Goal: Transaction & Acquisition: Purchase product/service

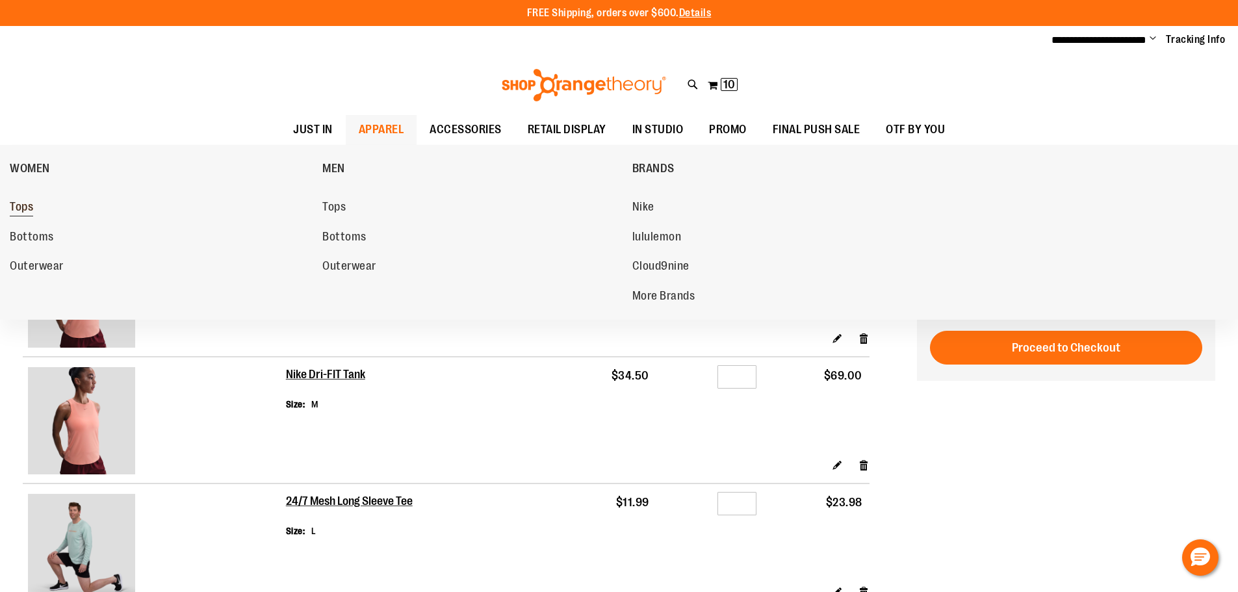
type input "**********"
click at [37, 209] on link "Tops" at bounding box center [160, 207] width 300 height 23
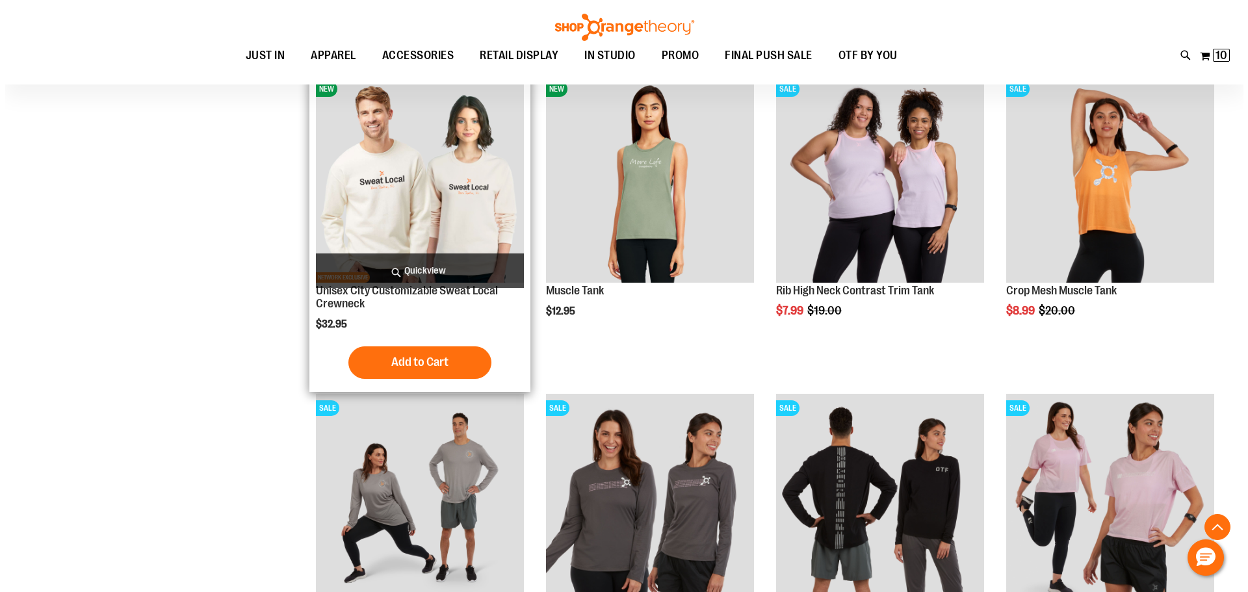
scroll to position [519, 0]
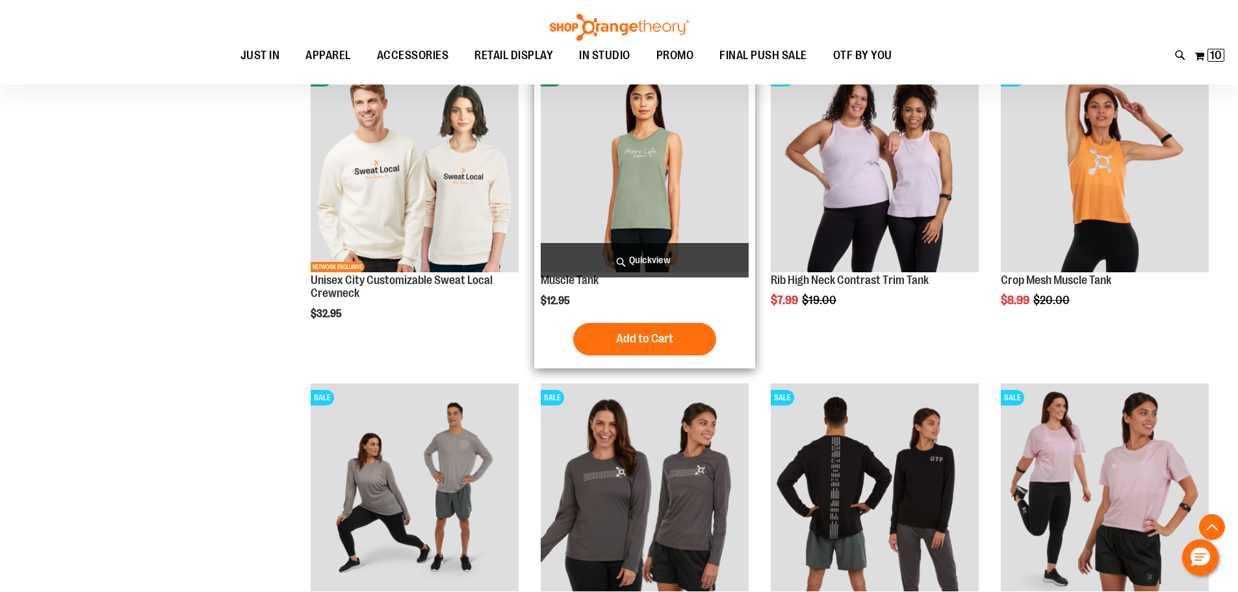
type input "**********"
click at [631, 268] on span "Quickview" at bounding box center [645, 260] width 208 height 34
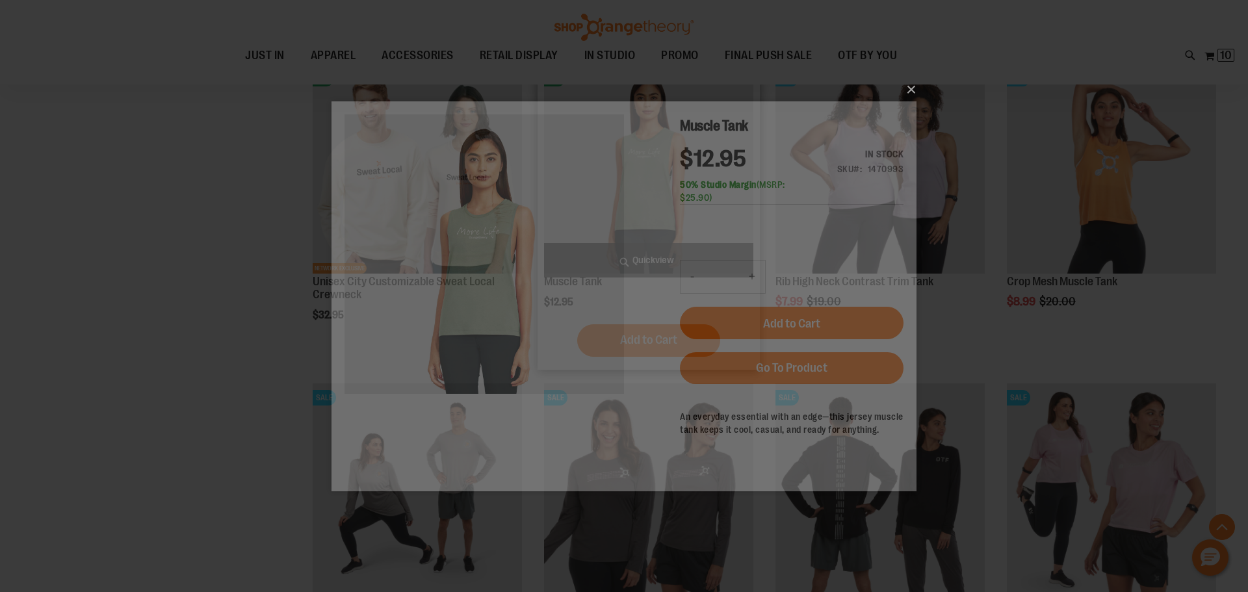
scroll to position [0, 0]
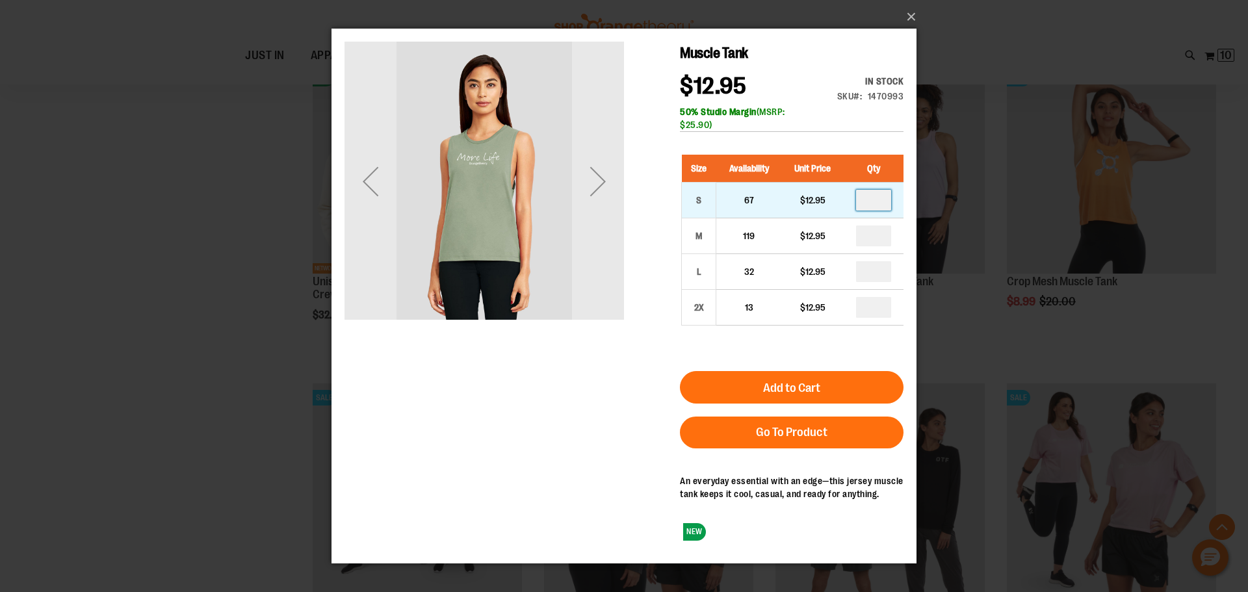
drag, startPoint x: 885, startPoint y: 205, endPoint x: 862, endPoint y: 205, distance: 22.7
click at [862, 205] on input "number" at bounding box center [873, 199] width 35 height 21
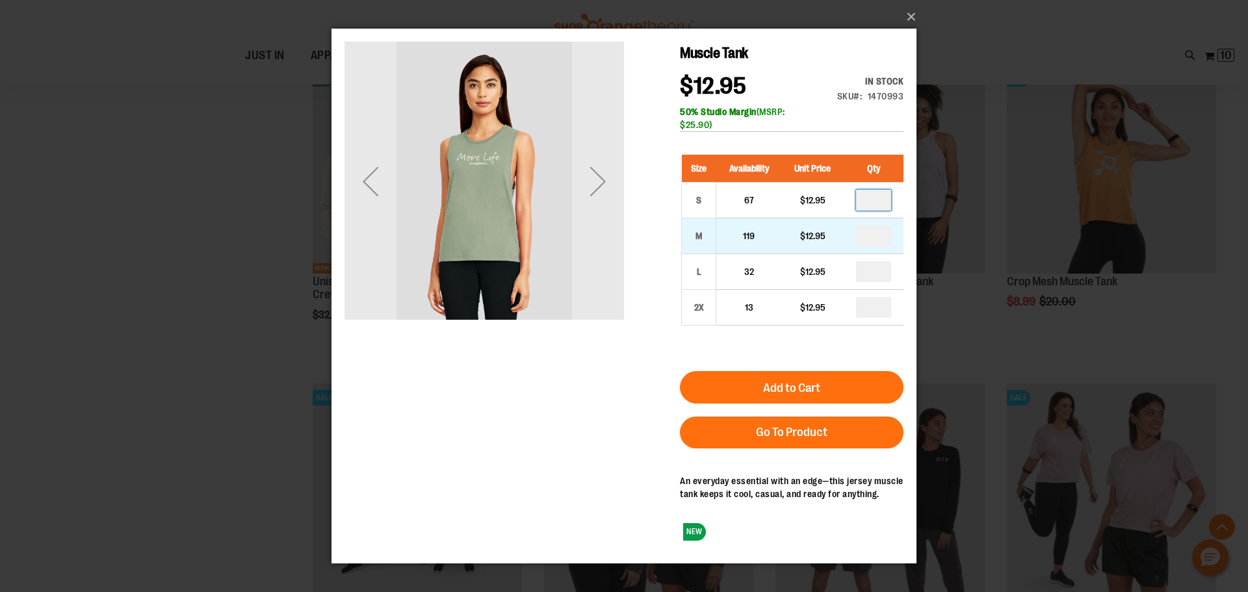
type input "*"
drag, startPoint x: 881, startPoint y: 232, endPoint x: 863, endPoint y: 237, distance: 18.9
type input "*"
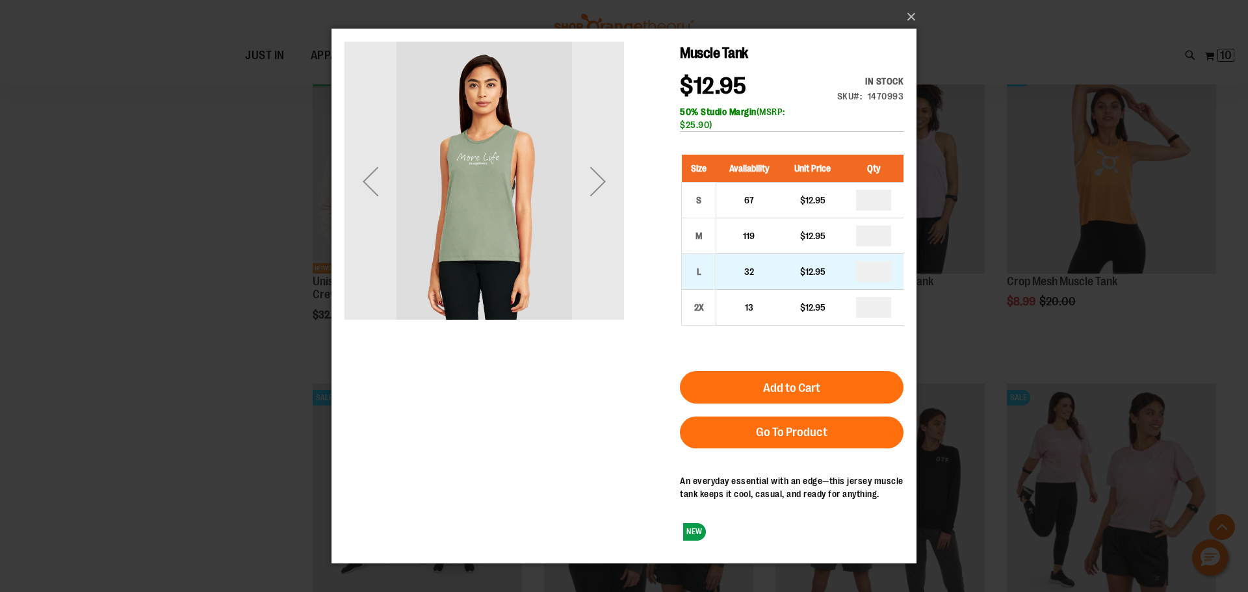
type input "*"
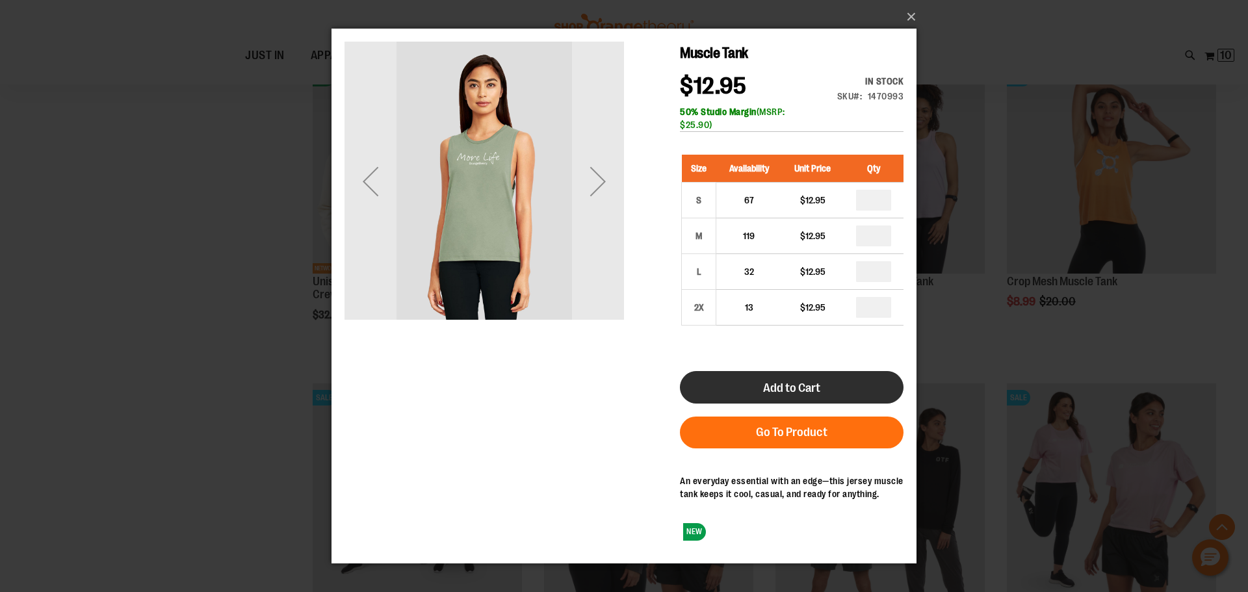
click at [781, 392] on span "Add to Cart" at bounding box center [791, 387] width 57 height 14
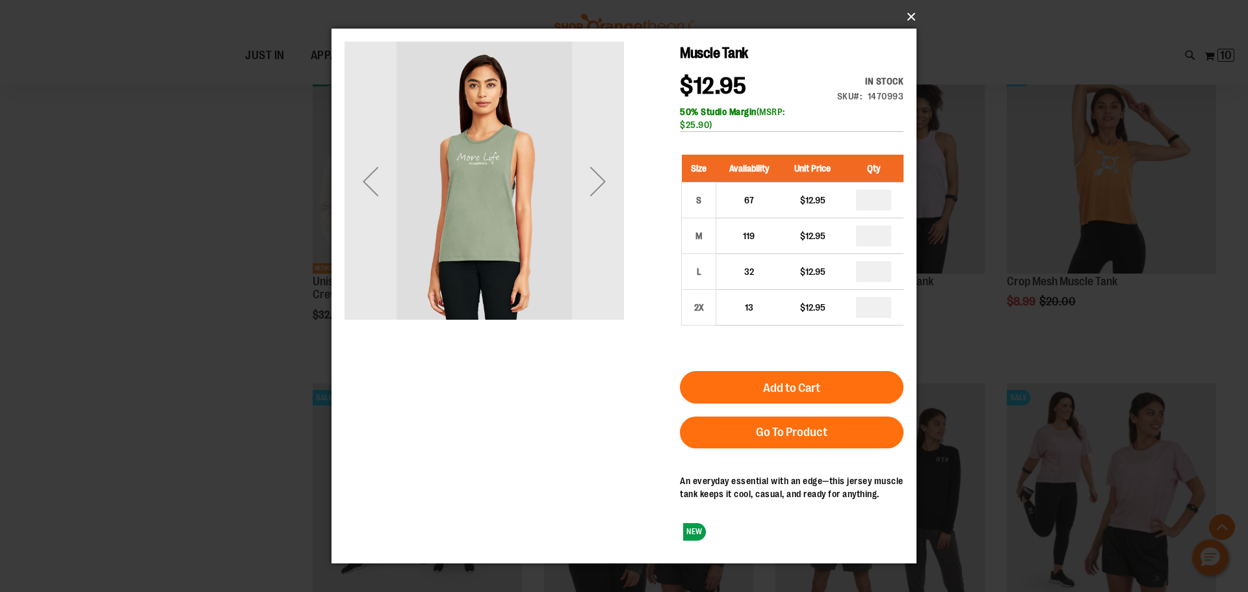
click at [913, 21] on button "×" at bounding box center [627, 17] width 585 height 29
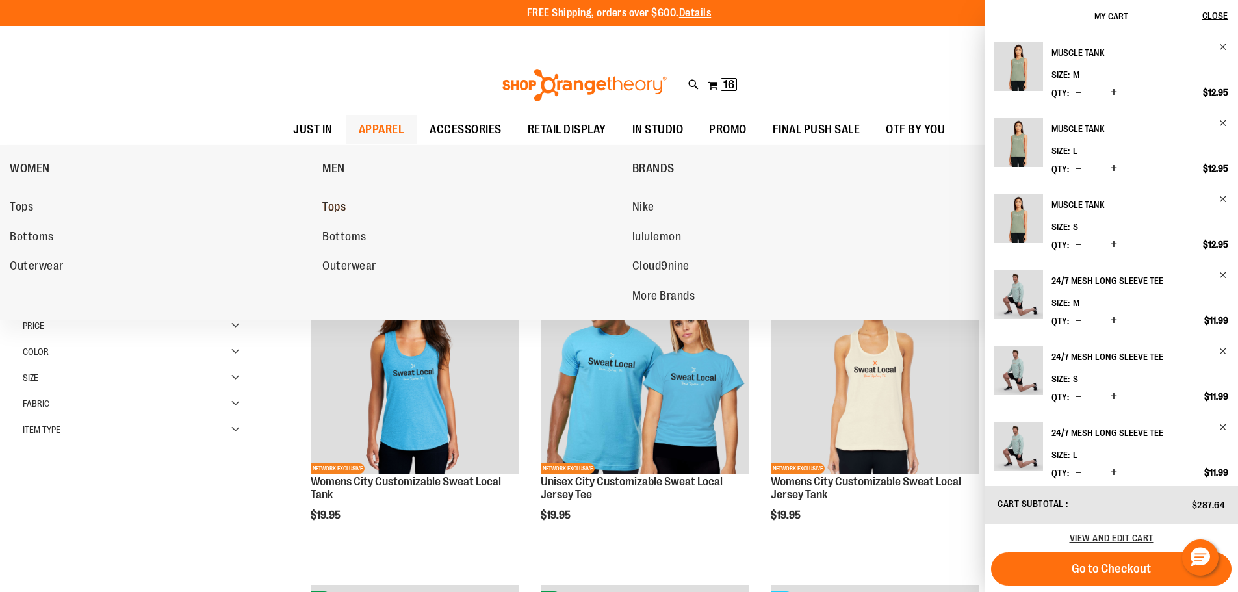
click at [345, 204] on span "Tops" at bounding box center [333, 208] width 23 height 16
